Goal: Obtain resource: Download file/media

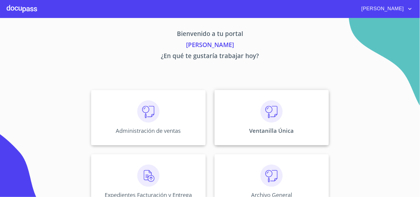
click at [293, 140] on div "Ventanilla Única" at bounding box center [272, 117] width 114 height 55
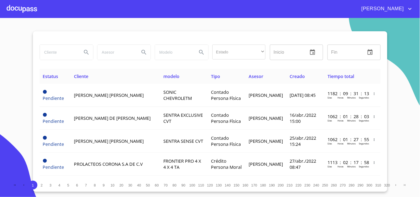
click at [54, 53] on input "search" at bounding box center [59, 52] width 38 height 15
type input "s"
type input "a"
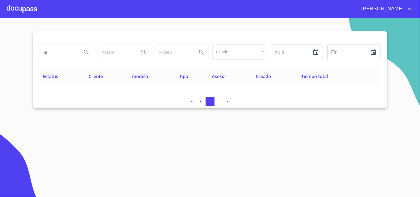
type input "s"
type input "JAIME SILVA"
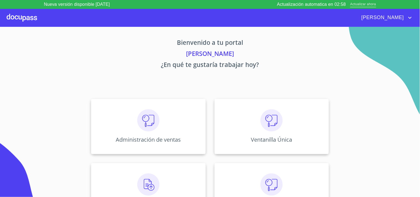
click at [367, 2] on span "Actualizar ahora" at bounding box center [363, 5] width 26 height 6
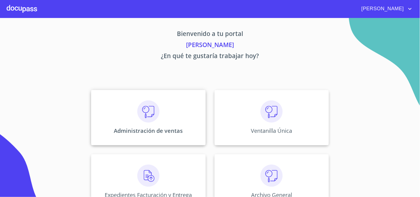
click at [153, 119] on img at bounding box center [148, 112] width 22 height 22
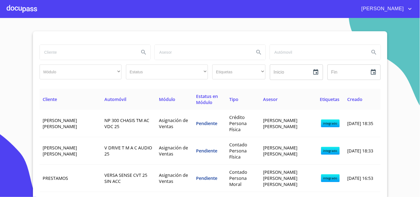
click at [68, 49] on input "search" at bounding box center [87, 52] width 95 height 15
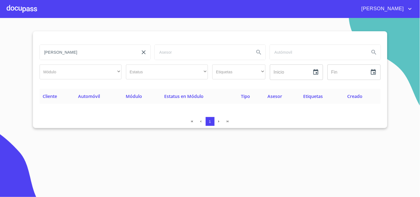
click at [40, 53] on input "[PERSON_NAME]" at bounding box center [87, 52] width 95 height 15
type input "[PERSON_NAME]"
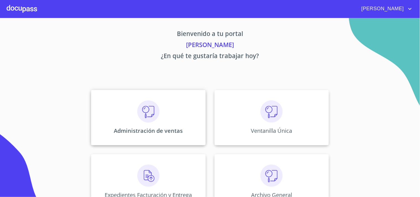
click at [142, 120] on img at bounding box center [148, 112] width 22 height 22
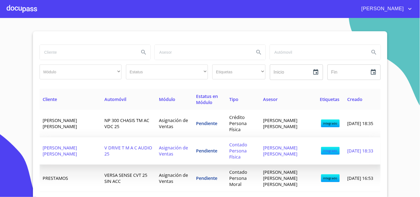
click at [65, 152] on span "[PERSON_NAME] [PERSON_NAME]" at bounding box center [60, 151] width 34 height 12
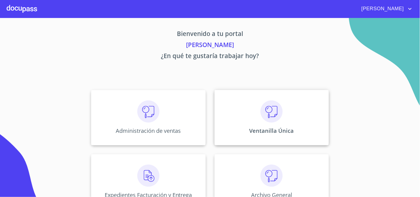
click at [261, 115] on img at bounding box center [272, 112] width 22 height 22
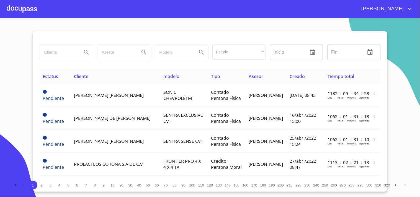
click at [58, 54] on input "search" at bounding box center [59, 52] width 38 height 15
type input "J"
type input "[PERSON_NAME]"
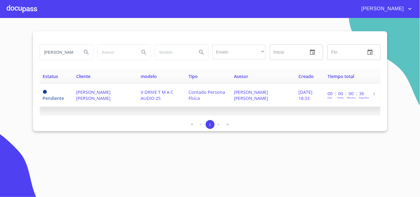
click at [106, 98] on td "[PERSON_NAME] [PERSON_NAME]" at bounding box center [105, 95] width 65 height 23
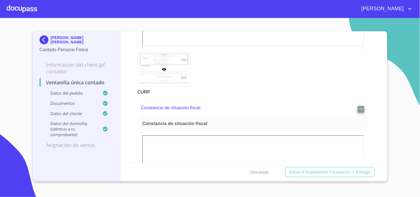
scroll to position [677, 0]
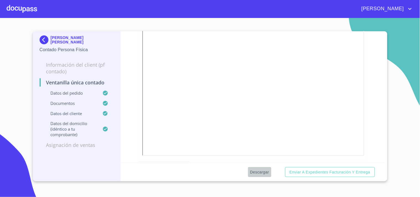
click at [256, 173] on span "Descargar" at bounding box center [259, 172] width 19 height 7
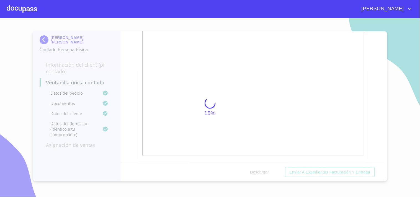
drag, startPoint x: 283, startPoint y: 93, endPoint x: 274, endPoint y: 92, distance: 9.3
click at [274, 92] on div "15%" at bounding box center [210, 107] width 420 height 179
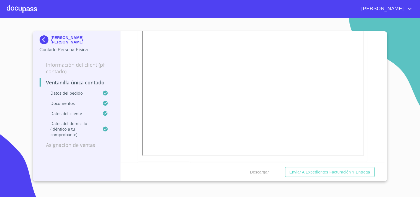
click at [46, 36] on img at bounding box center [45, 39] width 11 height 9
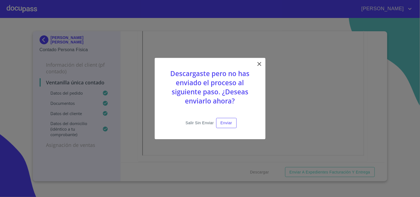
click at [194, 122] on span "Salir sin enviar" at bounding box center [200, 123] width 28 height 7
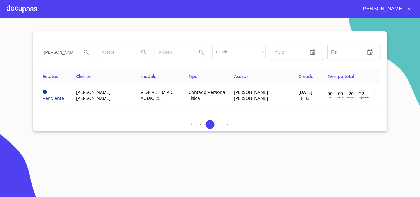
drag, startPoint x: 42, startPoint y: 51, endPoint x: 101, endPoint y: 59, distance: 59.3
click at [101, 59] on div "[PERSON_NAME] Estado ​ ​ Inicio ​ Fin ​" at bounding box center [210, 52] width 346 height 20
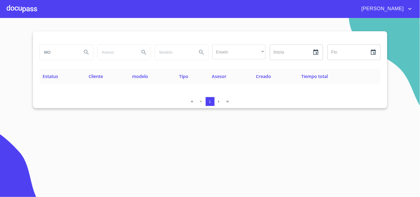
type input "M"
type input "MA TRINIDAD"
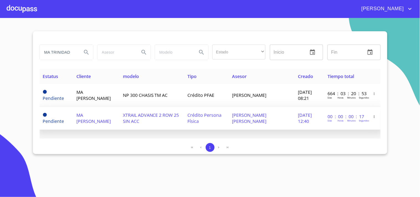
click at [298, 115] on span "[DATE] 12:40" at bounding box center [305, 118] width 14 height 12
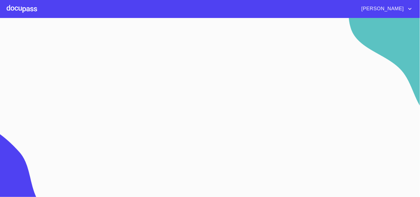
click at [290, 115] on section at bounding box center [210, 107] width 420 height 179
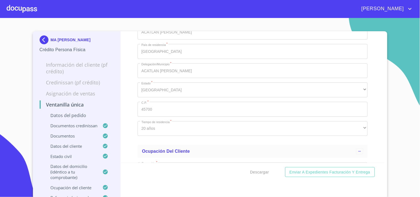
scroll to position [1784, 0]
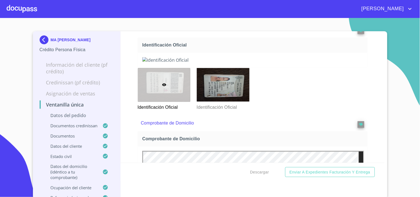
scroll to position [246, 0]
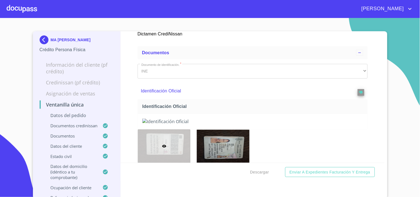
click at [255, 169] on span "Descargar" at bounding box center [259, 172] width 19 height 7
click at [42, 35] on img at bounding box center [45, 39] width 11 height 9
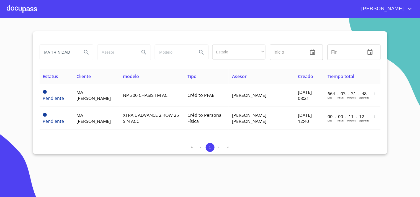
drag, startPoint x: 42, startPoint y: 49, endPoint x: 163, endPoint y: 64, distance: 121.1
click at [163, 64] on div "MA TRINIDAD Estado ​ ​ Inicio ​ Fin ​" at bounding box center [210, 55] width 341 height 27
type input "[PERSON_NAME]"
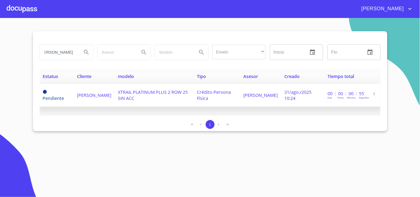
click at [258, 98] on span "[PERSON_NAME]" at bounding box center [260, 95] width 34 height 6
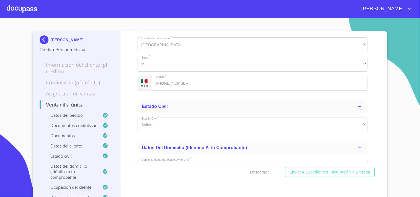
scroll to position [2092, 0]
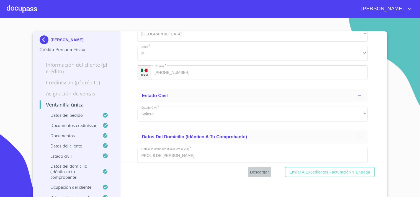
click at [256, 172] on span "Descargar" at bounding box center [259, 172] width 19 height 7
click at [40, 37] on img at bounding box center [45, 39] width 11 height 9
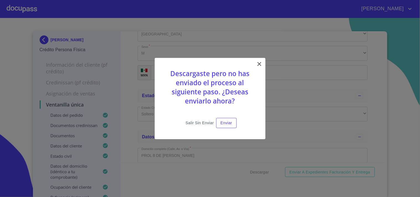
click at [194, 120] on span "Salir sin enviar" at bounding box center [200, 123] width 28 height 7
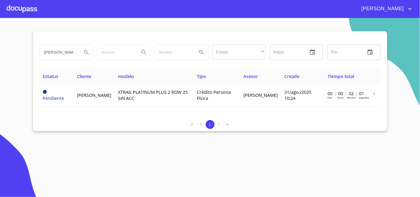
scroll to position [0, 12]
drag, startPoint x: 43, startPoint y: 52, endPoint x: 168, endPoint y: 63, distance: 125.4
click at [168, 63] on div "[PERSON_NAME] DE LA FUENTE Estado ​ ​ Inicio ​ Fin ​" at bounding box center [210, 55] width 341 height 27
type input "[PERSON_NAME]"
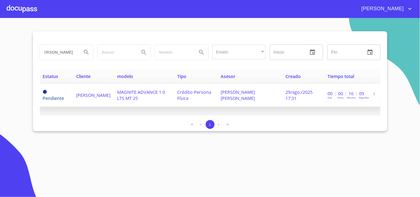
scroll to position [0, 0]
click at [285, 98] on td "29/ago./2025 17:31" at bounding box center [303, 95] width 42 height 23
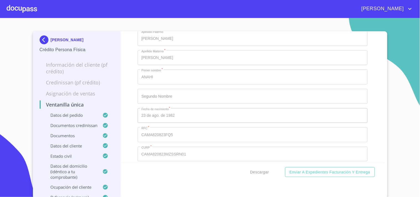
scroll to position [2031, 0]
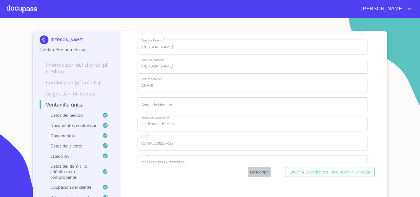
click at [256, 169] on span "Descargar" at bounding box center [259, 172] width 19 height 7
click at [46, 38] on img at bounding box center [45, 39] width 11 height 9
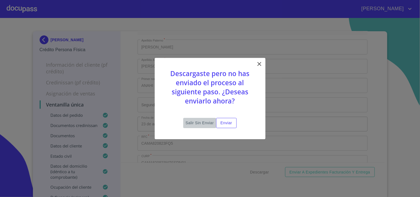
click at [204, 120] on span "Salir sin enviar" at bounding box center [200, 123] width 28 height 7
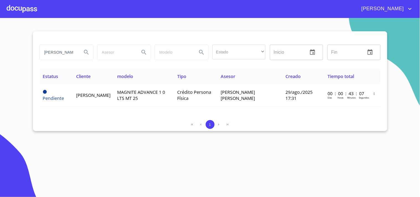
scroll to position [0, 12]
drag, startPoint x: 43, startPoint y: 51, endPoint x: 176, endPoint y: 51, distance: 132.6
click at [176, 51] on div "[PERSON_NAME] Estado ​ ​ Inicio ​ Fin ​" at bounding box center [210, 52] width 346 height 20
type input "[PERSON_NAME]"
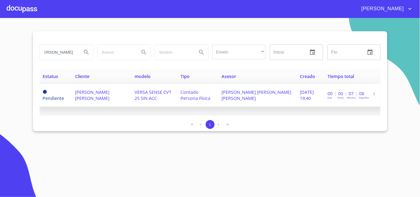
scroll to position [0, 0]
click at [300, 98] on span "[DATE] 19:40" at bounding box center [307, 95] width 14 height 12
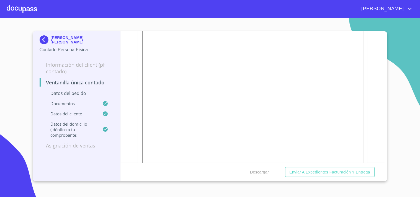
scroll to position [1015, 0]
click at [254, 176] on button "Descargar" at bounding box center [259, 172] width 23 height 10
click at [43, 38] on img at bounding box center [45, 39] width 11 height 9
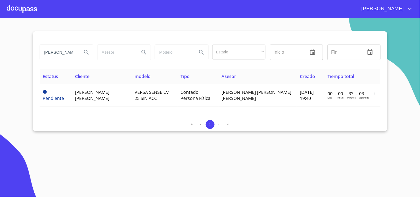
scroll to position [0, 12]
drag, startPoint x: 41, startPoint y: 52, endPoint x: 168, endPoint y: 54, distance: 127.4
click at [168, 54] on div "[PERSON_NAME] Estado ​ ​ Inicio ​ Fin ​" at bounding box center [210, 52] width 346 height 20
type input "A"
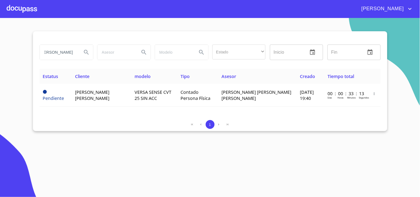
scroll to position [0, 7]
type input "[PERSON_NAME]"
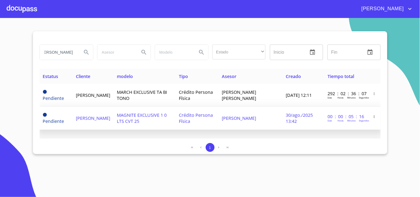
click at [254, 118] on span "[PERSON_NAME]" at bounding box center [239, 118] width 34 height 6
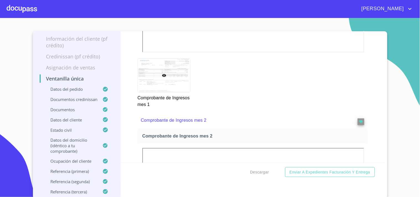
scroll to position [861, 0]
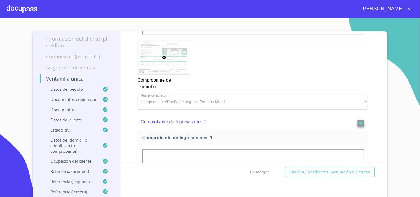
click at [259, 63] on div "Comprobante de Domicilio" at bounding box center [252, 65] width 237 height 56
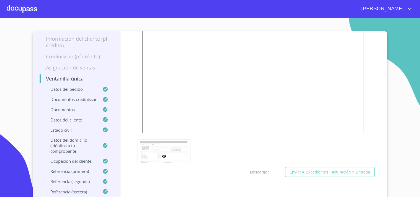
scroll to position [2000, 0]
click at [260, 169] on span "Descargar" at bounding box center [259, 172] width 19 height 7
